Goal: Check status: Check status

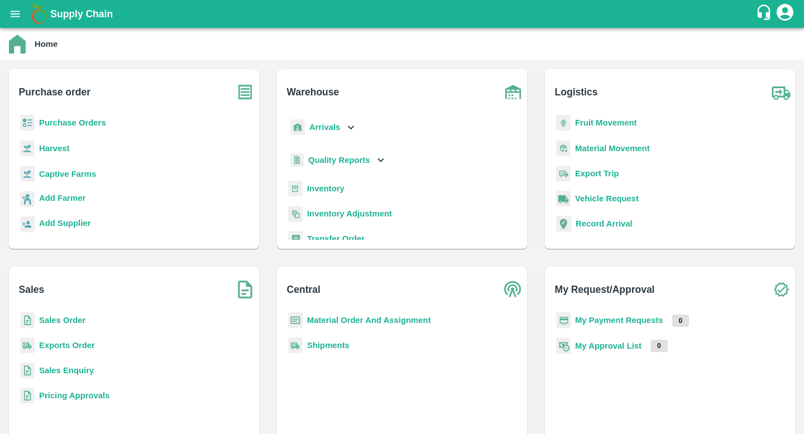
click at [333, 342] on b "Shipments" at bounding box center [328, 345] width 42 height 9
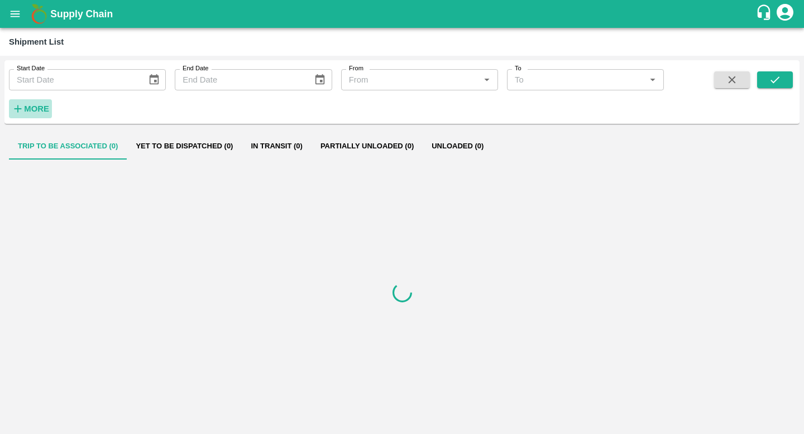
click at [37, 109] on strong "More" at bounding box center [36, 108] width 25 height 9
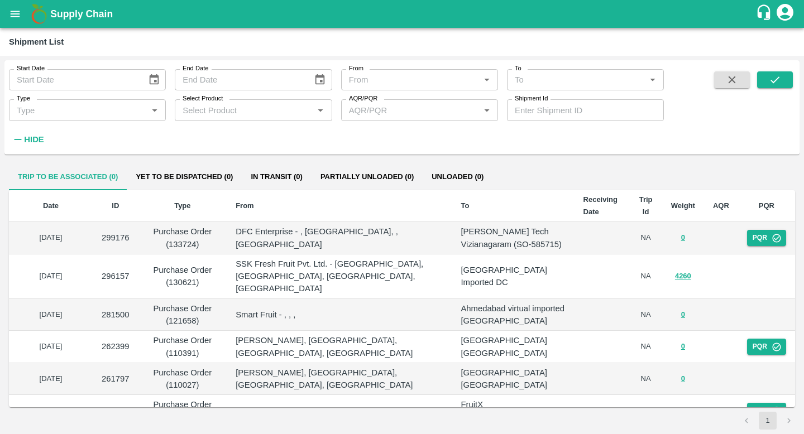
click at [541, 114] on input "Shipment Id" at bounding box center [585, 109] width 157 height 21
paste input "313619"
click at [777, 74] on icon "submit" at bounding box center [775, 80] width 12 height 12
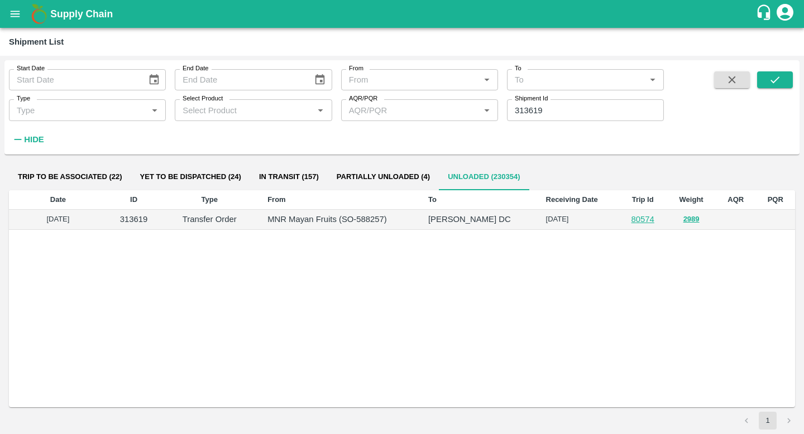
click at [6, 13] on button "open drawer" at bounding box center [15, 14] width 26 height 26
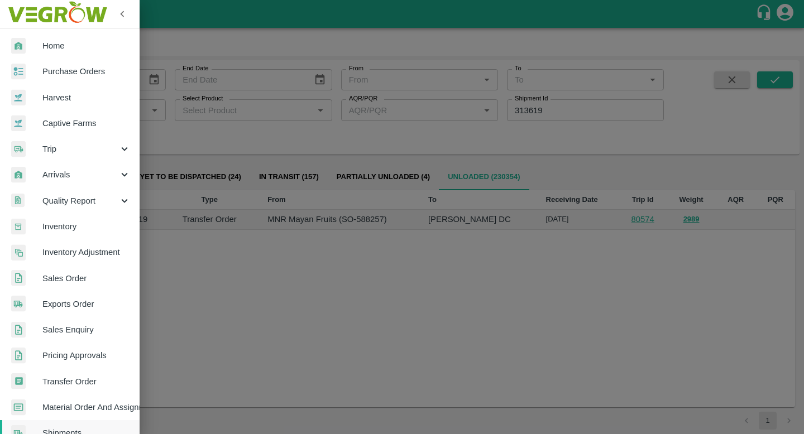
click at [287, 233] on div at bounding box center [402, 217] width 804 height 434
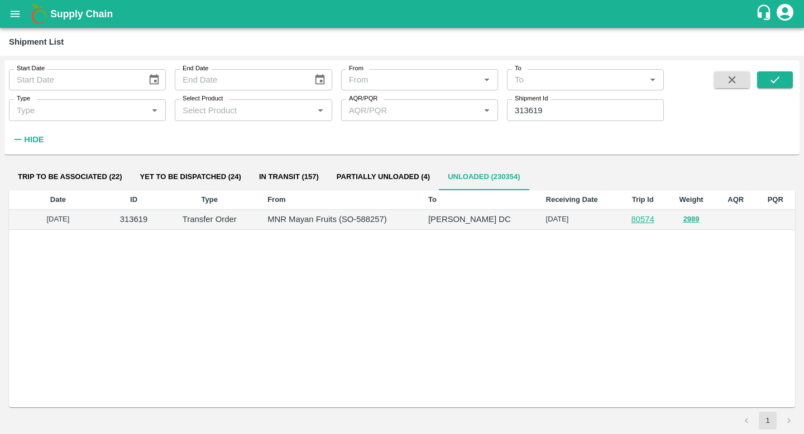
click at [557, 112] on input "313619" at bounding box center [585, 109] width 157 height 21
type input "313619"
type input "1"
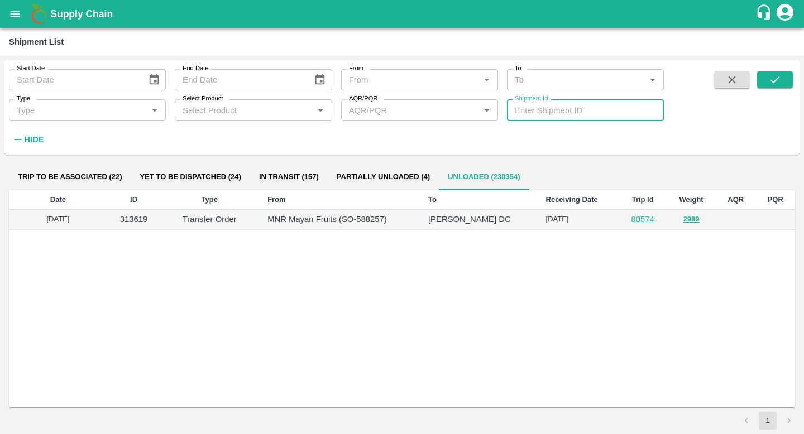
click at [4, 20] on button "open drawer" at bounding box center [15, 14] width 26 height 26
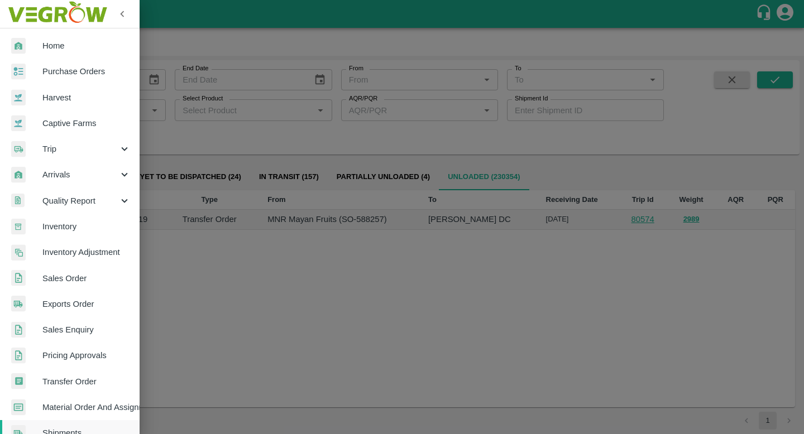
click at [71, 66] on span "Purchase Orders" at bounding box center [86, 71] width 88 height 12
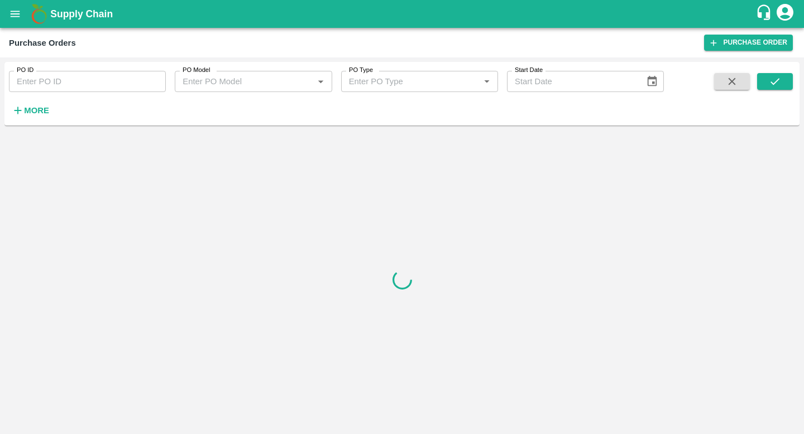
click at [77, 92] on input "PO ID" at bounding box center [87, 81] width 157 height 21
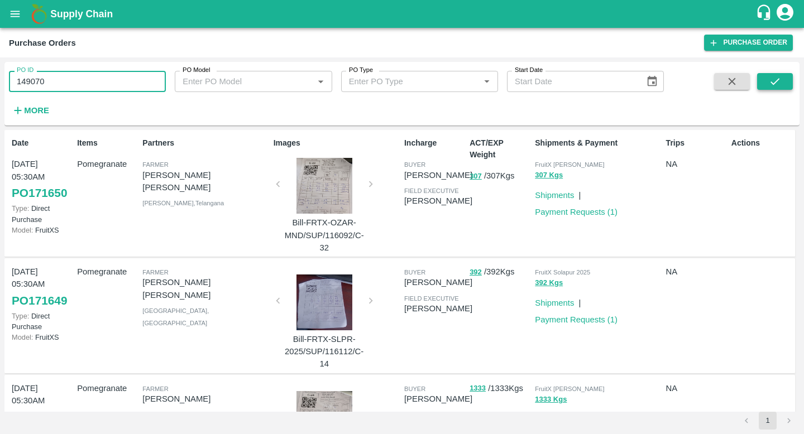
type input "149070"
click at [782, 81] on button "submit" at bounding box center [775, 81] width 36 height 17
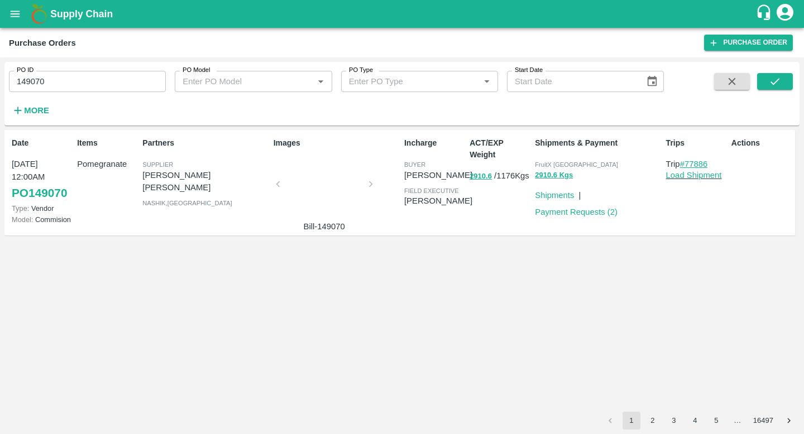
click at [695, 164] on link "#77886" at bounding box center [694, 164] width 28 height 9
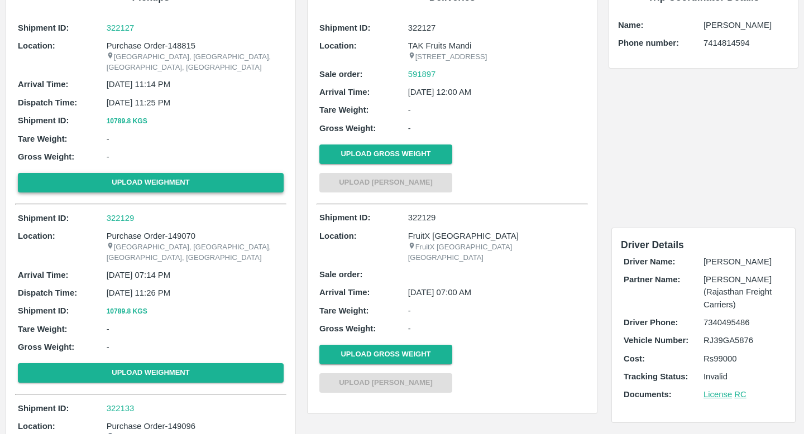
scroll to position [1, 0]
